Goal: Information Seeking & Learning: Learn about a topic

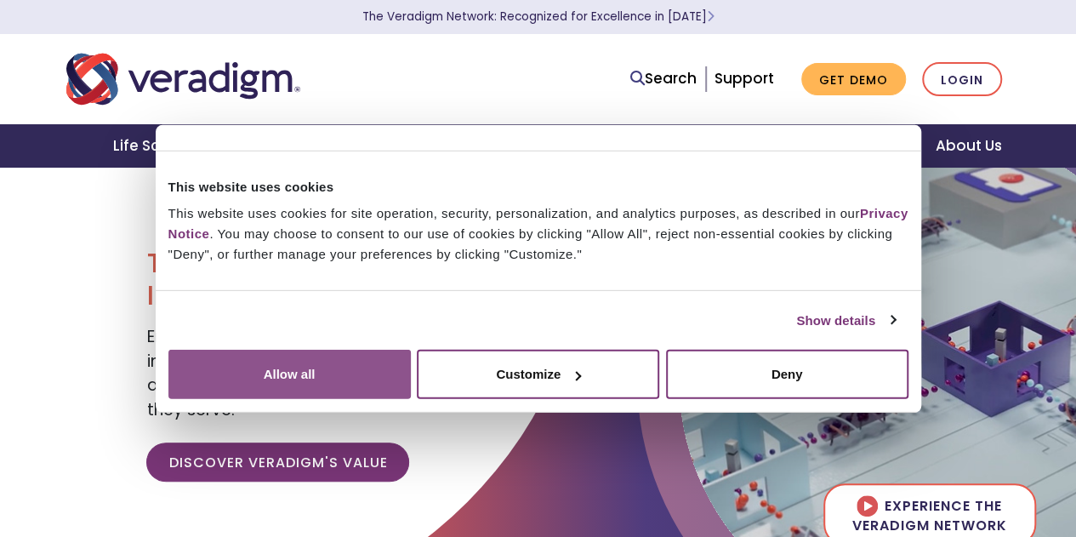
click at [411, 387] on button "Allow all" at bounding box center [289, 374] width 242 height 49
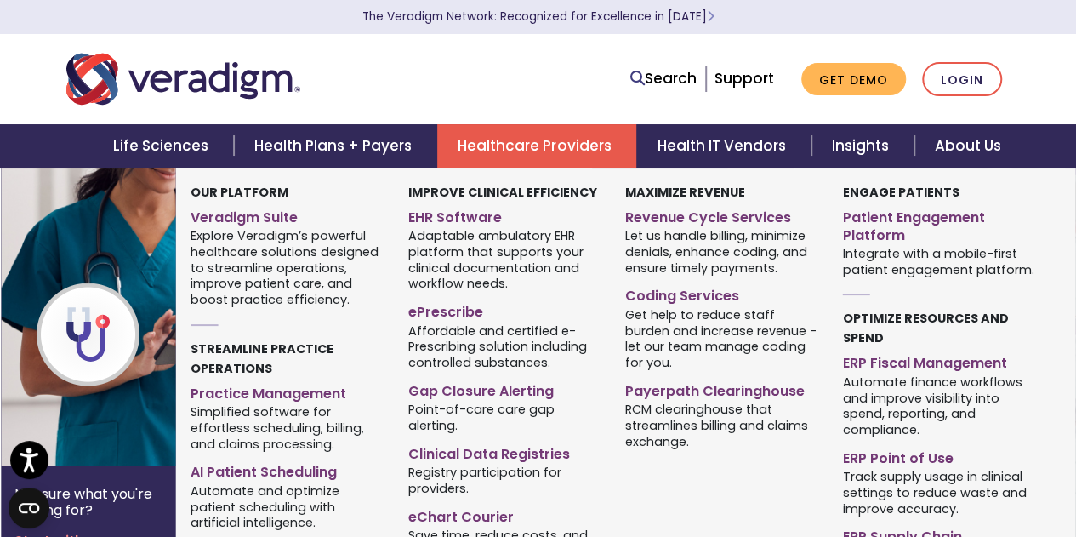
click at [553, 143] on link "Healthcare Providers" at bounding box center [536, 145] width 199 height 43
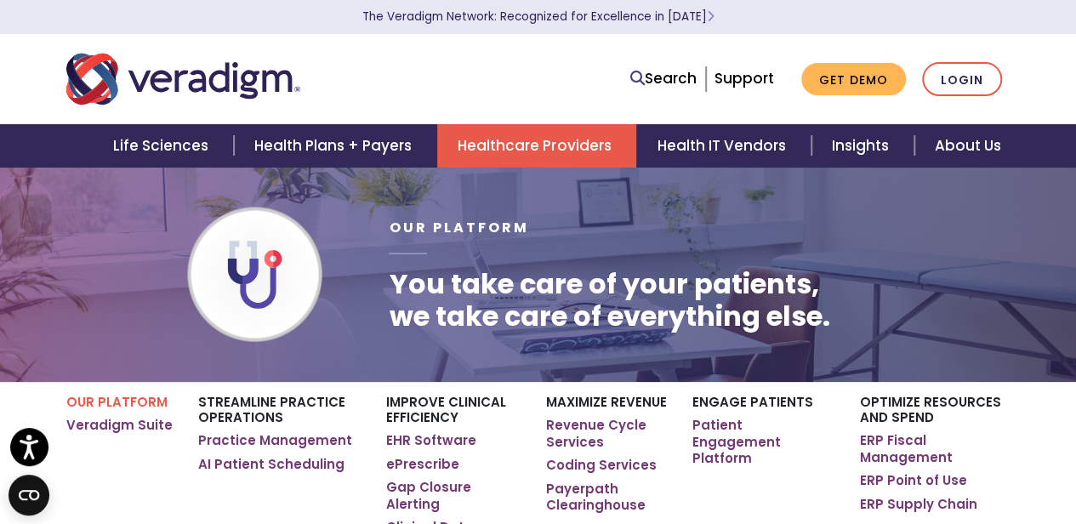
drag, startPoint x: 514, startPoint y: 79, endPoint x: 454, endPoint y: 70, distance: 60.3
click at [454, 70] on div at bounding box center [256, 79] width 404 height 56
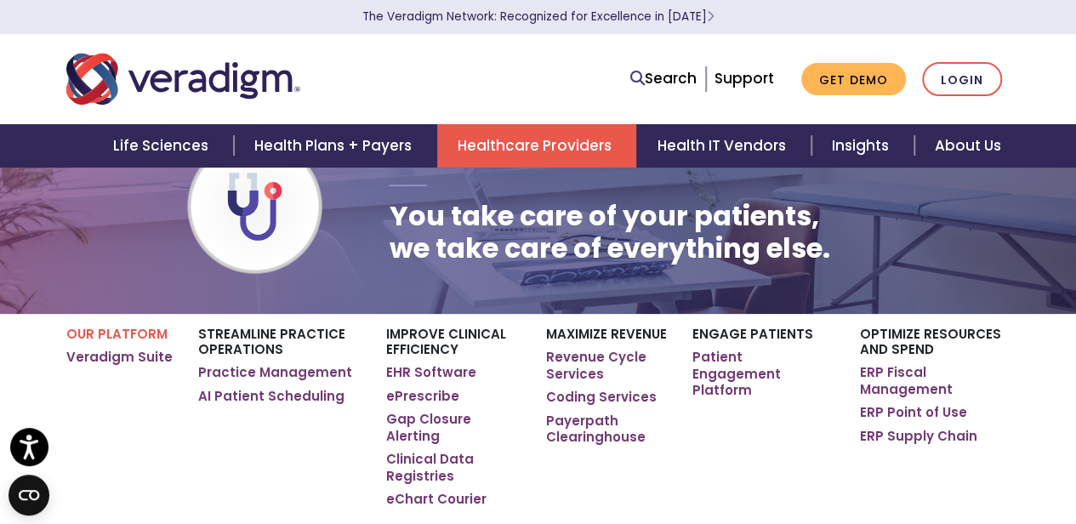
scroll to position [102, 0]
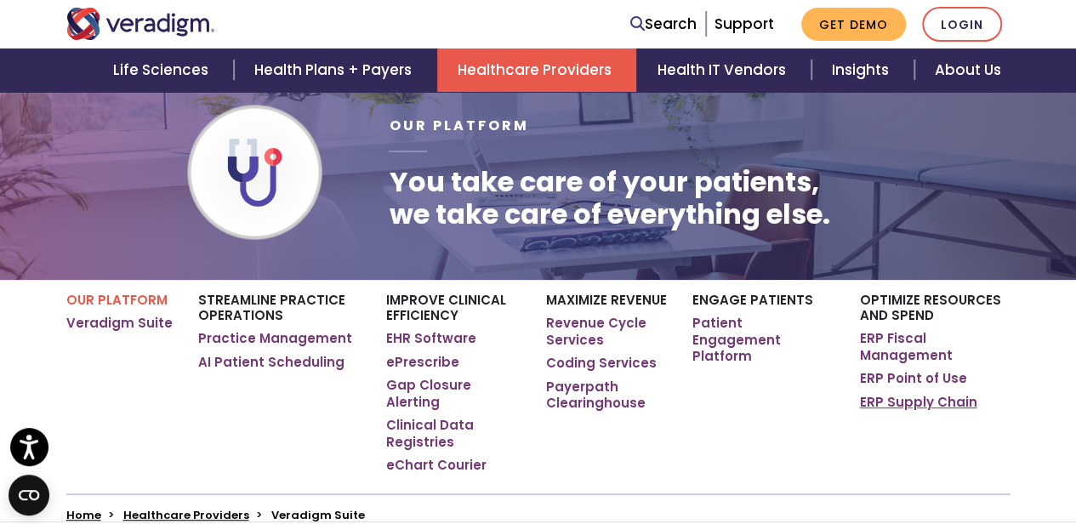
click at [920, 396] on link "ERP Supply Chain" at bounding box center [917, 402] width 117 height 17
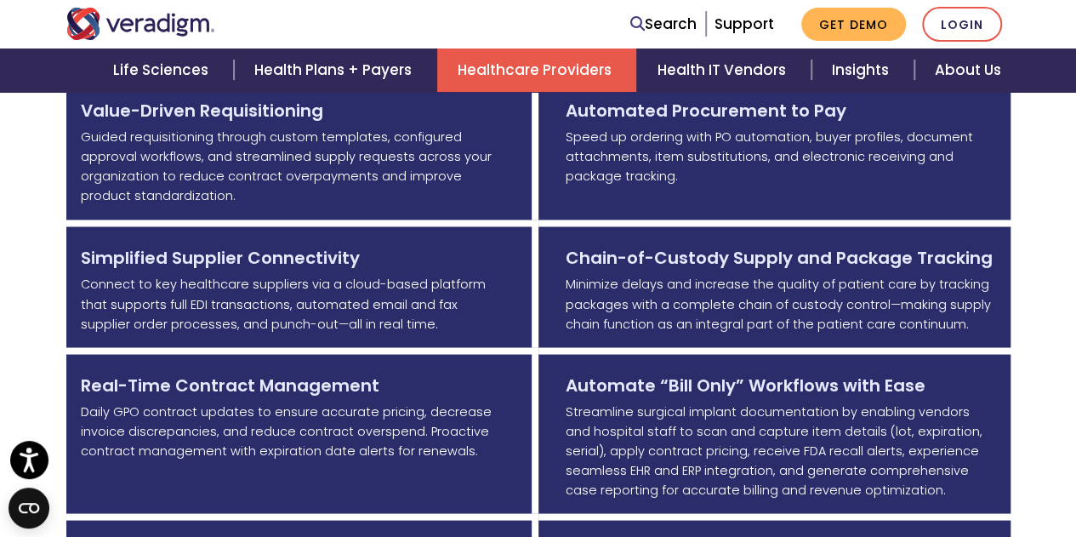
scroll to position [1361, 0]
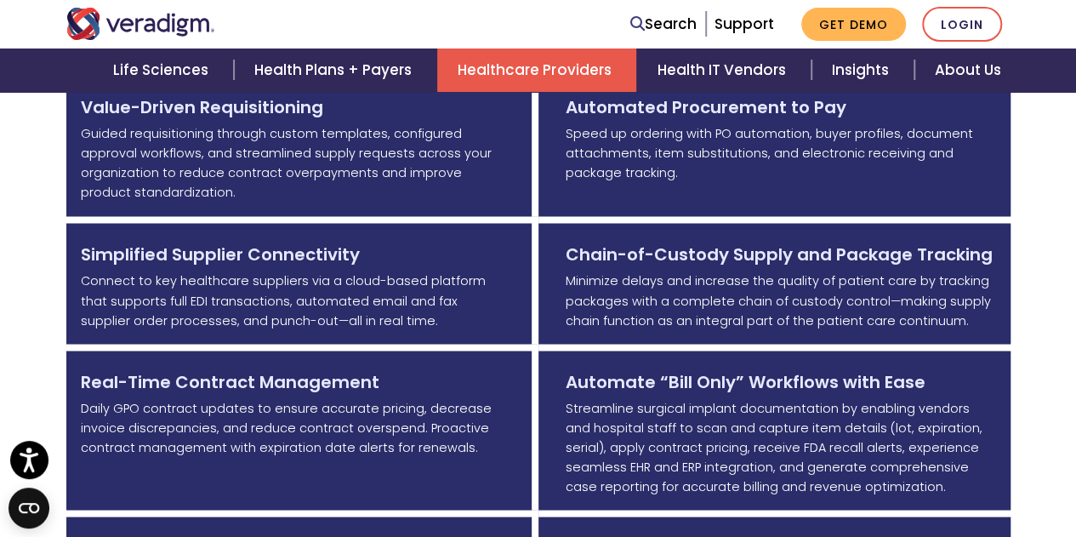
click at [427, 302] on p "Connect to key healthcare suppliers via a cloud-based platform that supports fu…" at bounding box center [293, 300] width 424 height 59
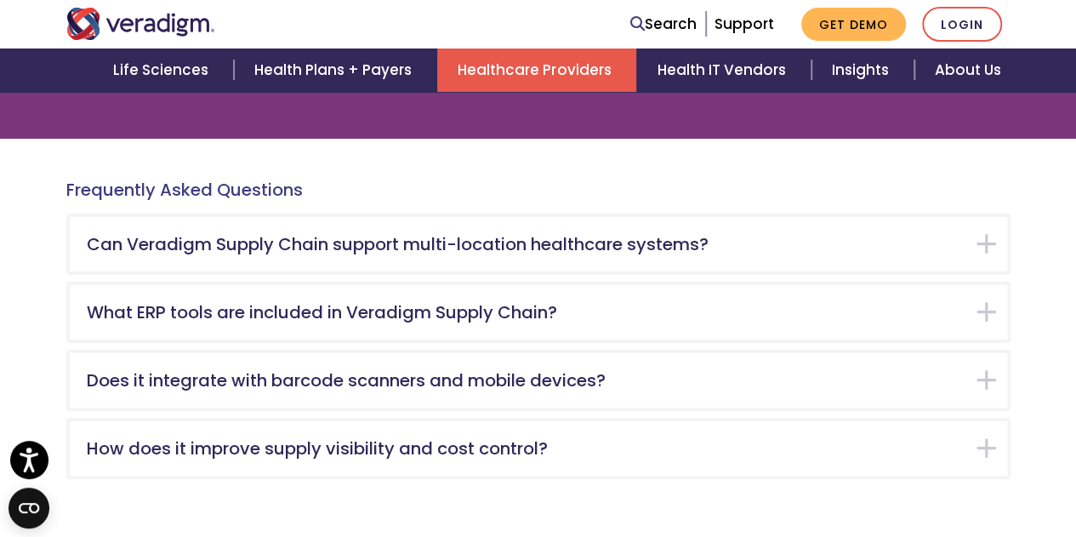
scroll to position [3233, 0]
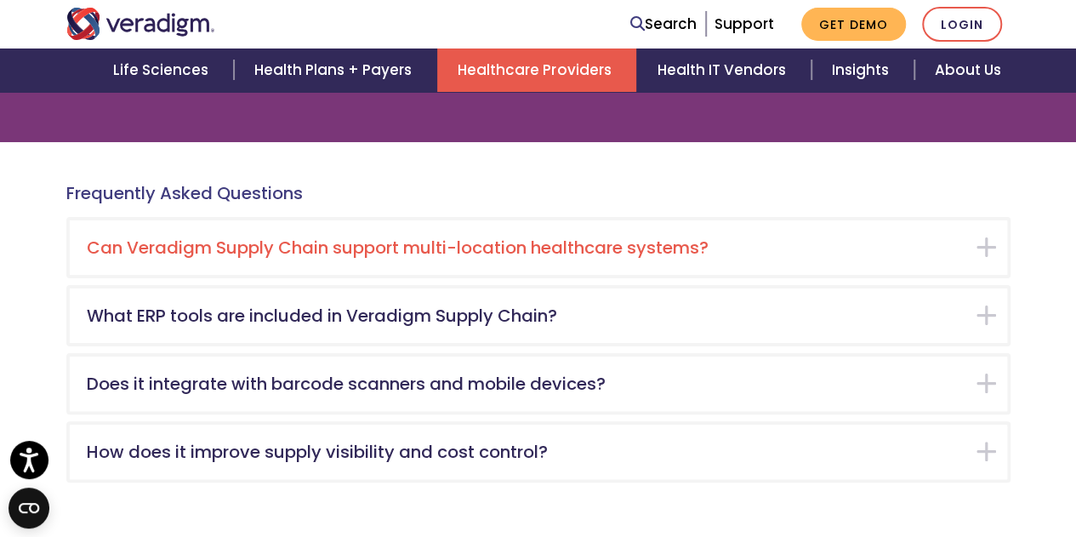
click at [851, 237] on h5 "Can Veradigm Supply Chain support multi-location healthcare systems?" at bounding box center [526, 247] width 878 height 20
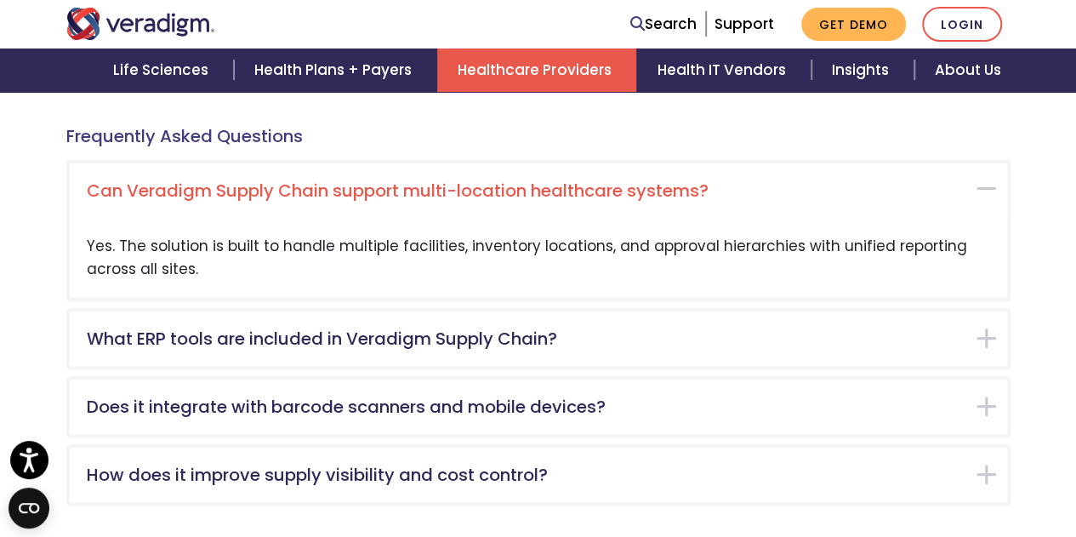
scroll to position [3299, 0]
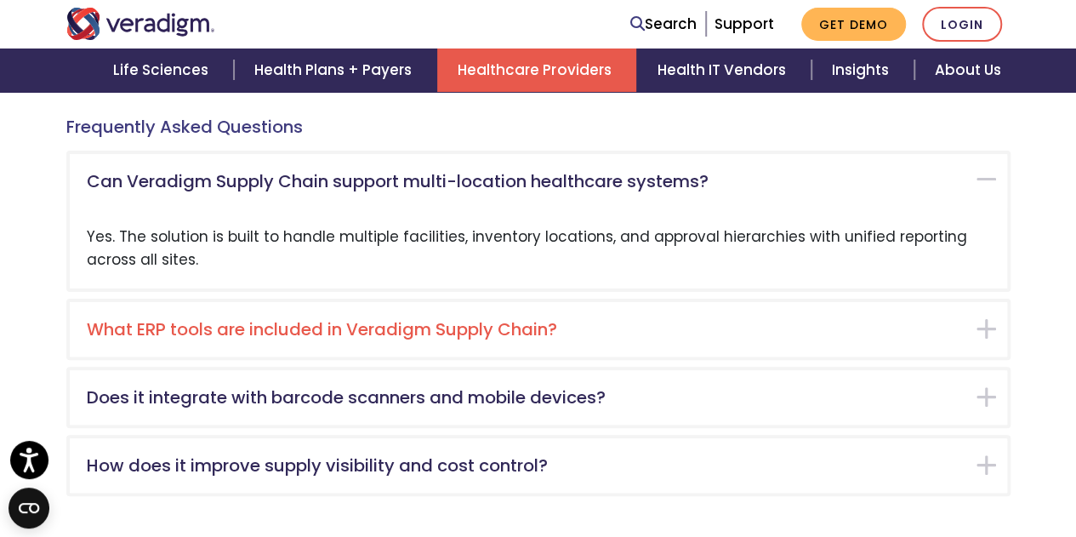
click at [730, 319] on h5 "What ERP tools are included in Veradigm Supply Chain?" at bounding box center [526, 329] width 878 height 20
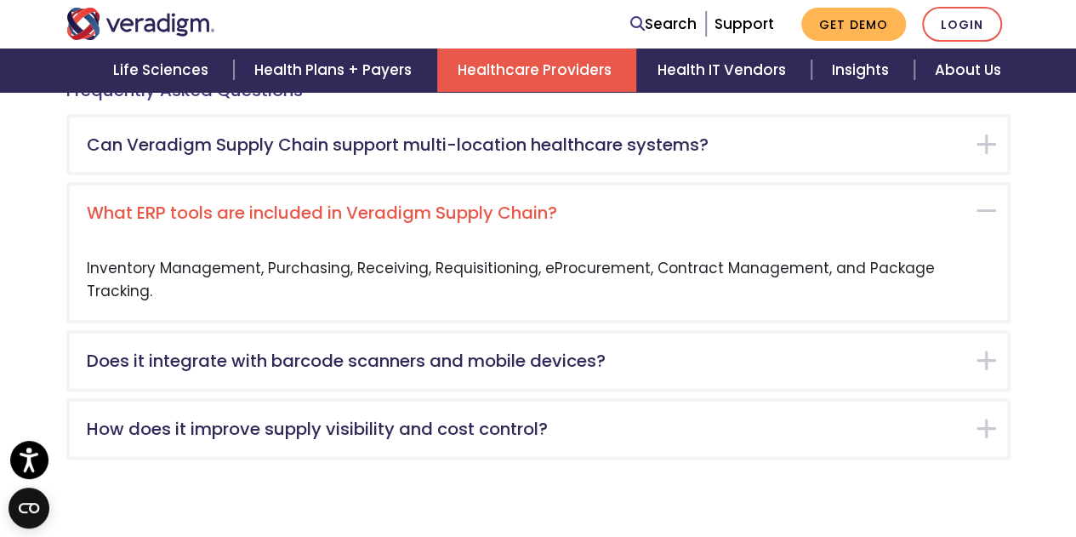
scroll to position [3368, 0]
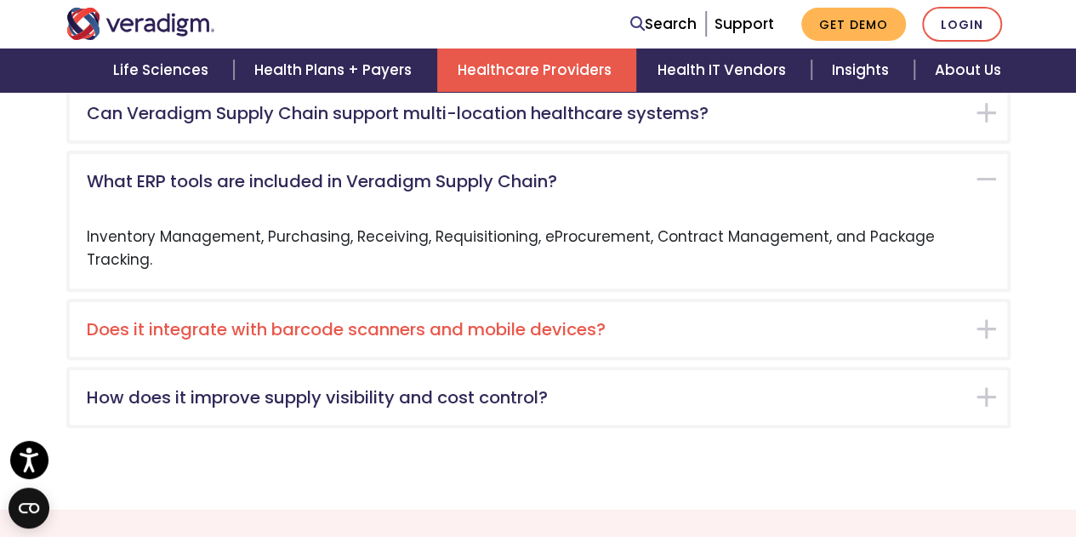
click at [781, 319] on h5 "Does it integrate with barcode scanners and mobile devices?" at bounding box center [526, 329] width 878 height 20
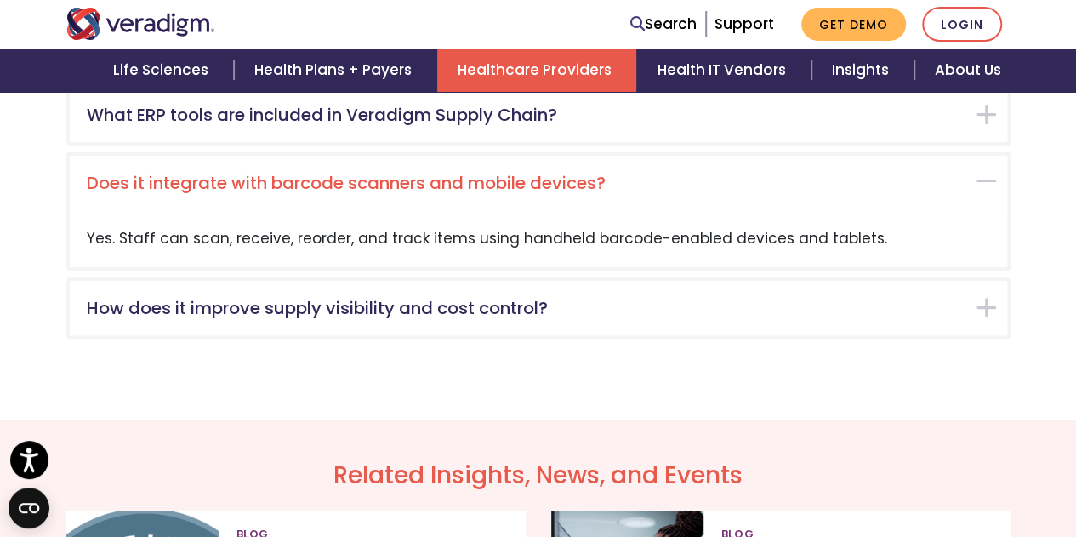
scroll to position [3436, 0]
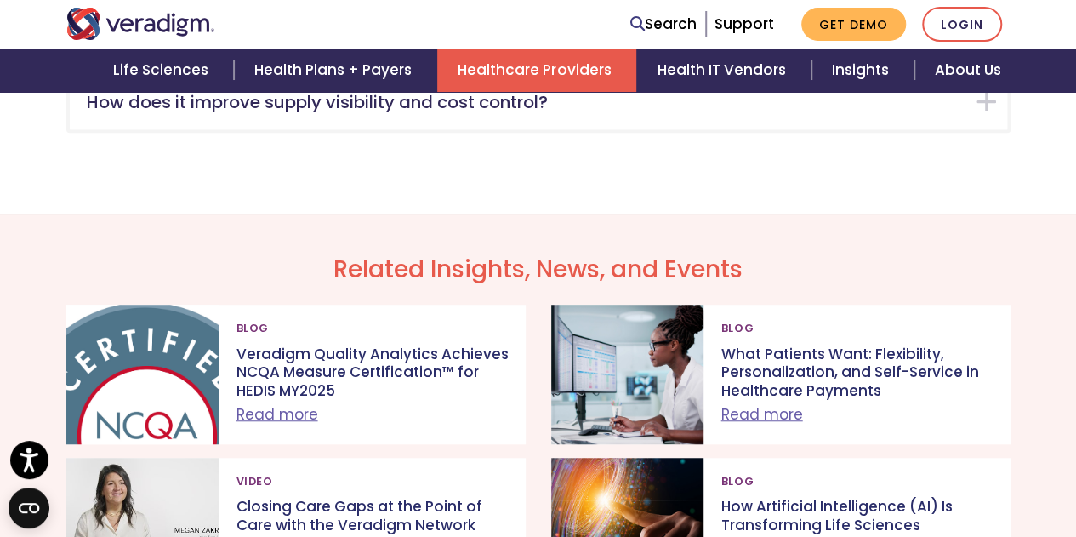
scroll to position [3674, 0]
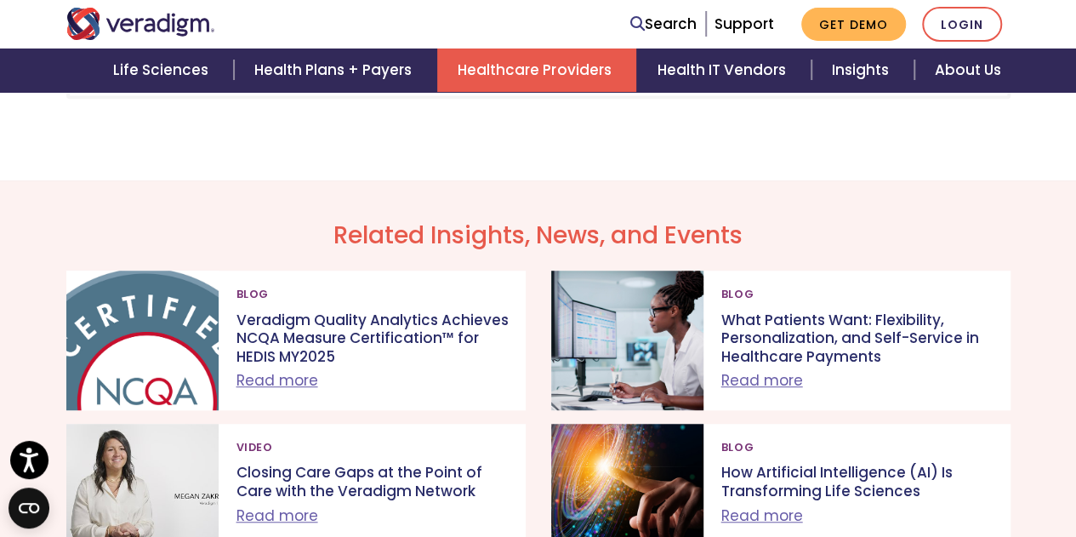
click at [1035, 275] on div "Related Insights, News, and Events Blog Read more" at bounding box center [538, 456] width 1076 height 553
